Goal: Information Seeking & Learning: Understand process/instructions

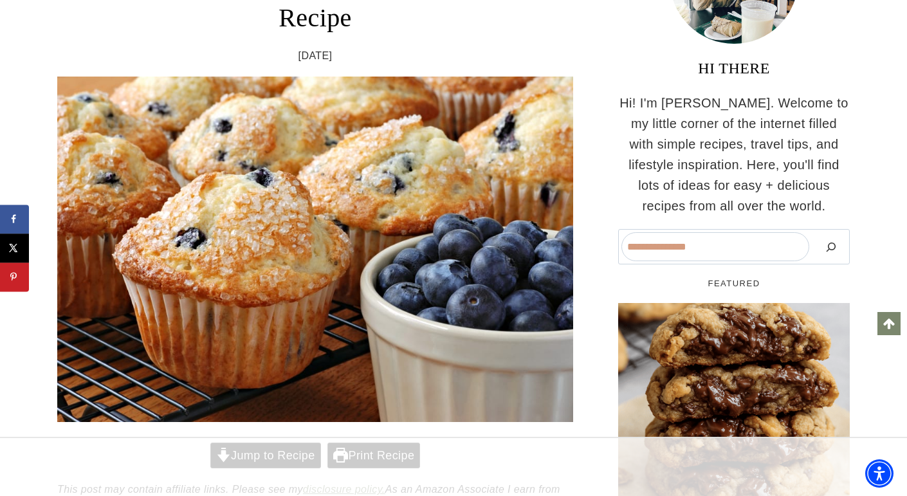
click at [284, 448] on div at bounding box center [453, 466] width 907 height 59
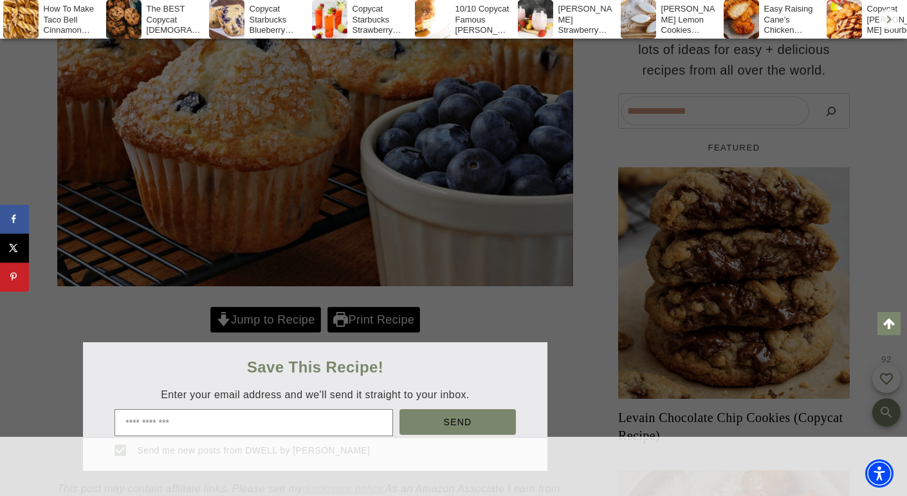
click at [285, 320] on div at bounding box center [453, 248] width 907 height 496
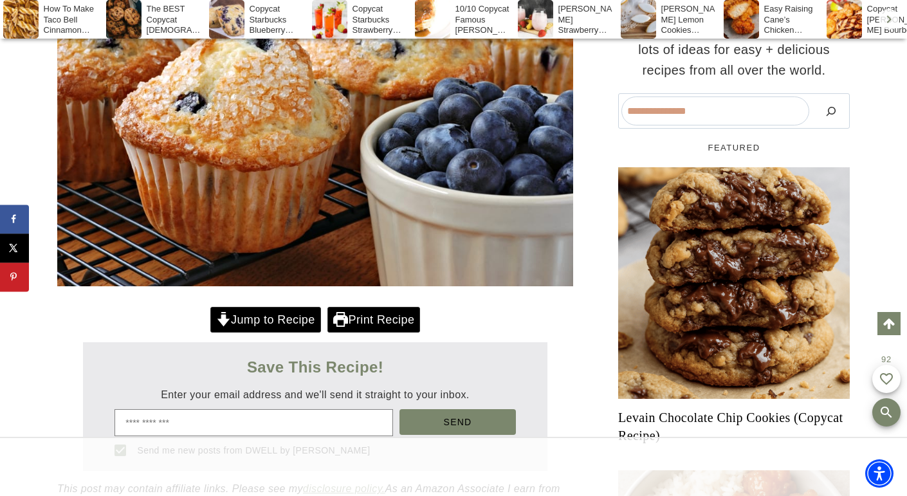
click at [285, 320] on link "Jump to Recipe" at bounding box center [265, 320] width 111 height 26
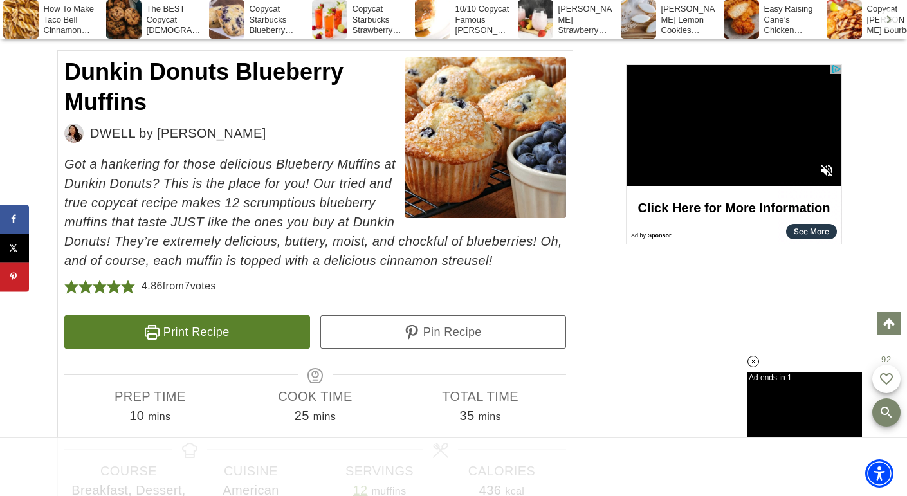
click at [203, 315] on link "Print Recipe" at bounding box center [187, 331] width 246 height 33
